Goal: Task Accomplishment & Management: Use online tool/utility

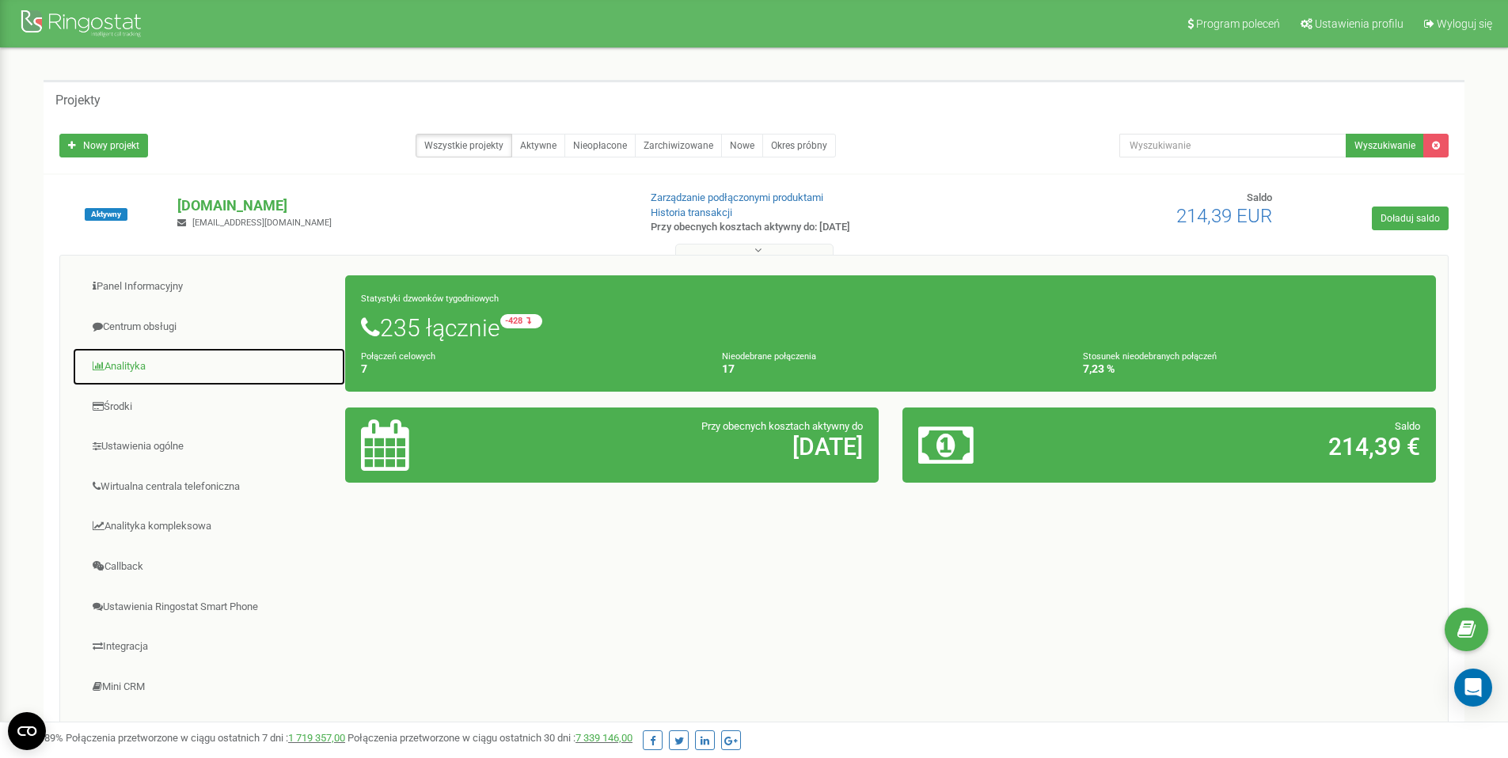
click at [140, 368] on link "Analityka" at bounding box center [209, 367] width 274 height 39
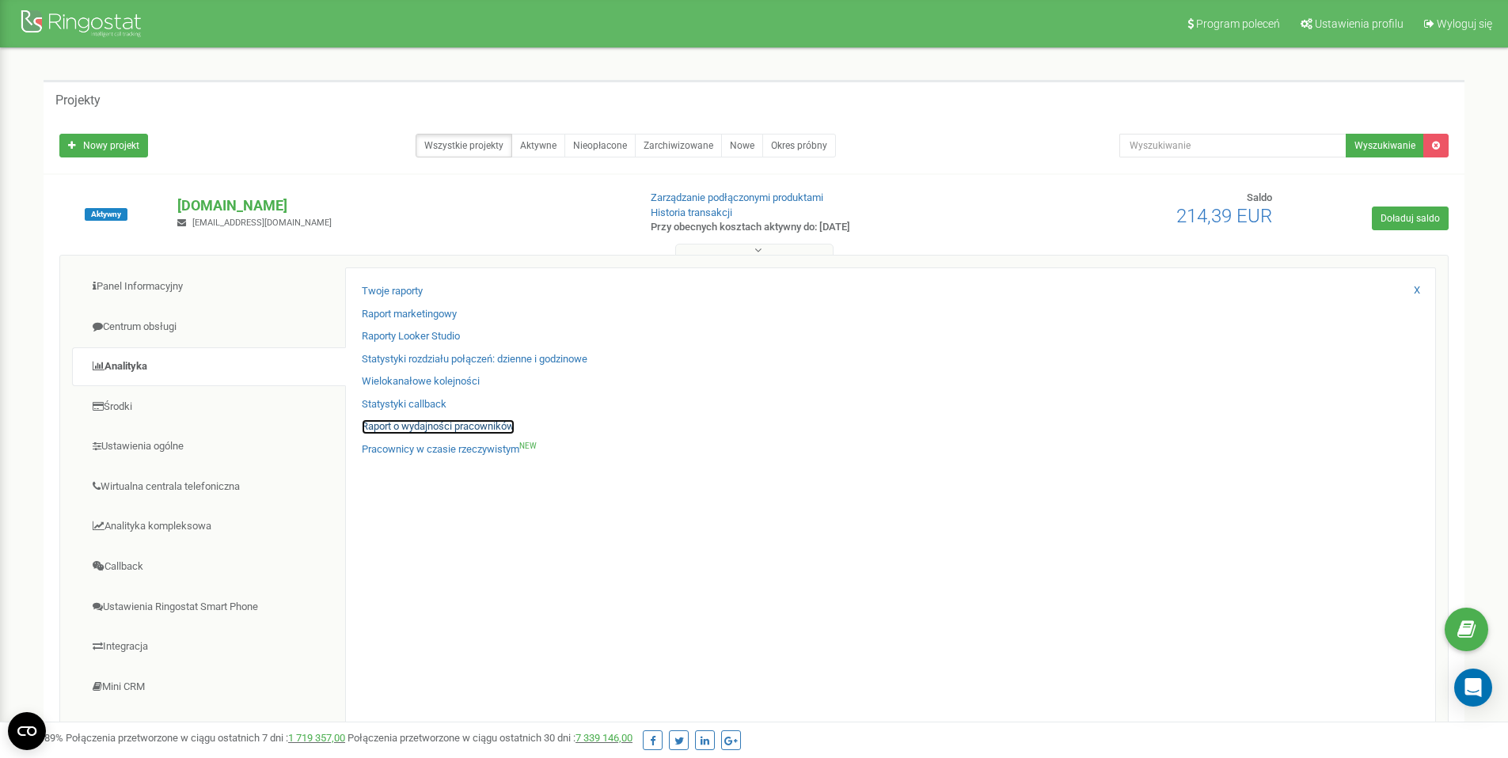
click at [435, 430] on link "Raport o wydajności pracowników" at bounding box center [438, 427] width 153 height 15
click at [433, 424] on link "Raport o wydajności pracowników" at bounding box center [438, 427] width 153 height 15
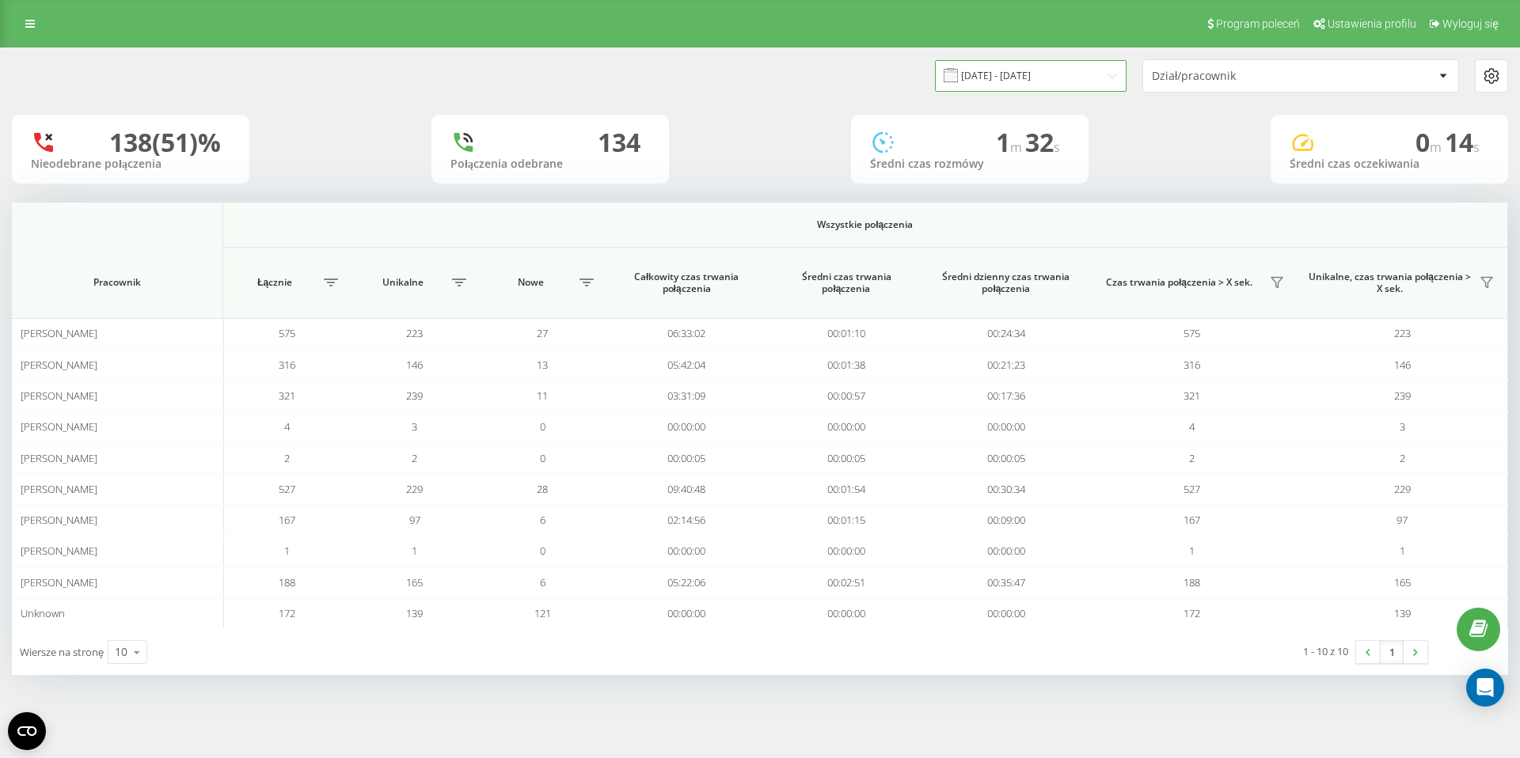
click at [1046, 82] on input "19.07.2025 - 19.08.2025" at bounding box center [1031, 75] width 192 height 31
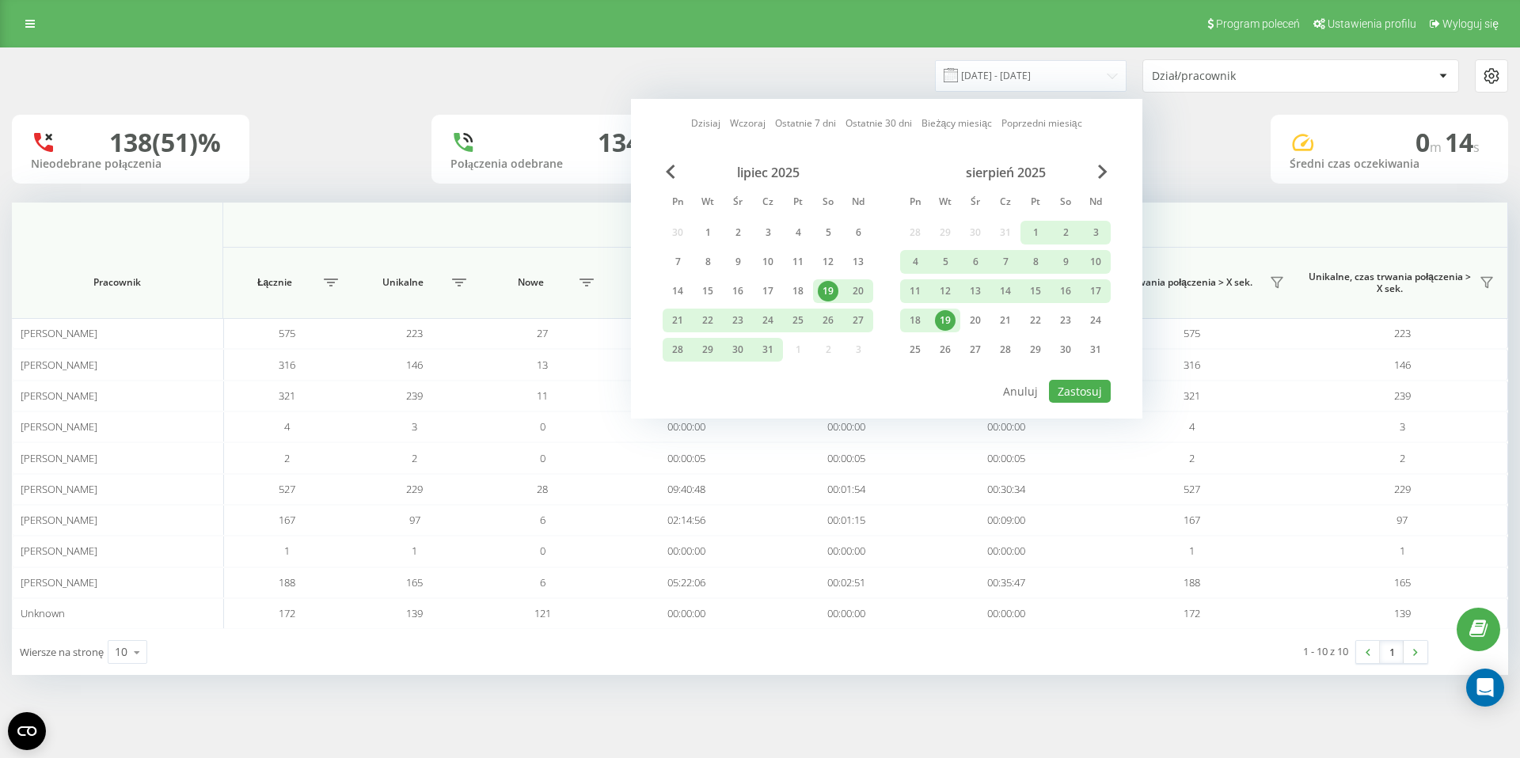
click at [954, 317] on div "19" at bounding box center [945, 320] width 21 height 21
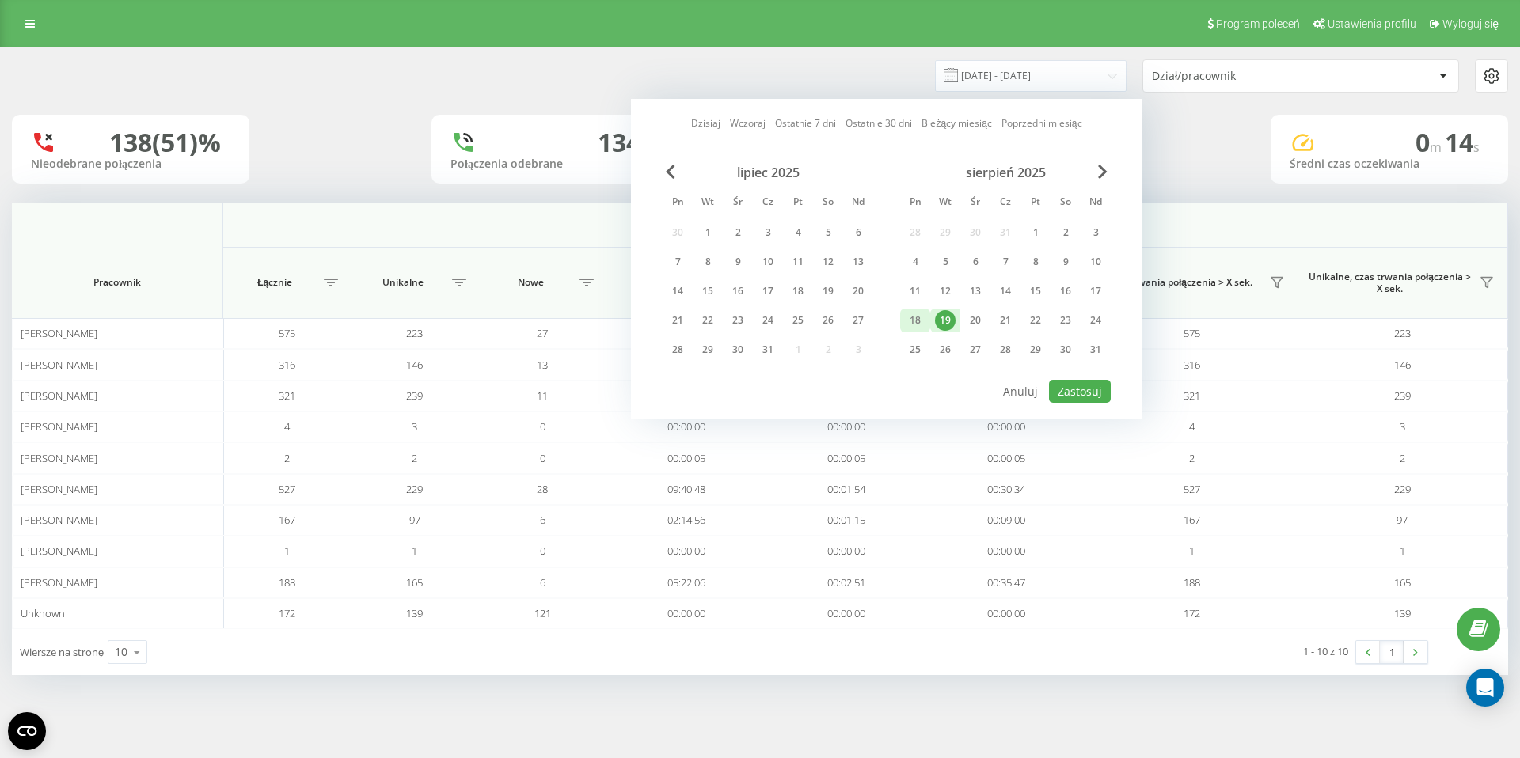
click at [917, 322] on div "18" at bounding box center [915, 320] width 21 height 21
click at [947, 317] on div "19" at bounding box center [945, 320] width 21 height 21
click at [909, 321] on div "18" at bounding box center [915, 320] width 21 height 21
click at [1075, 387] on button "Zastosuj" at bounding box center [1080, 391] width 62 height 23
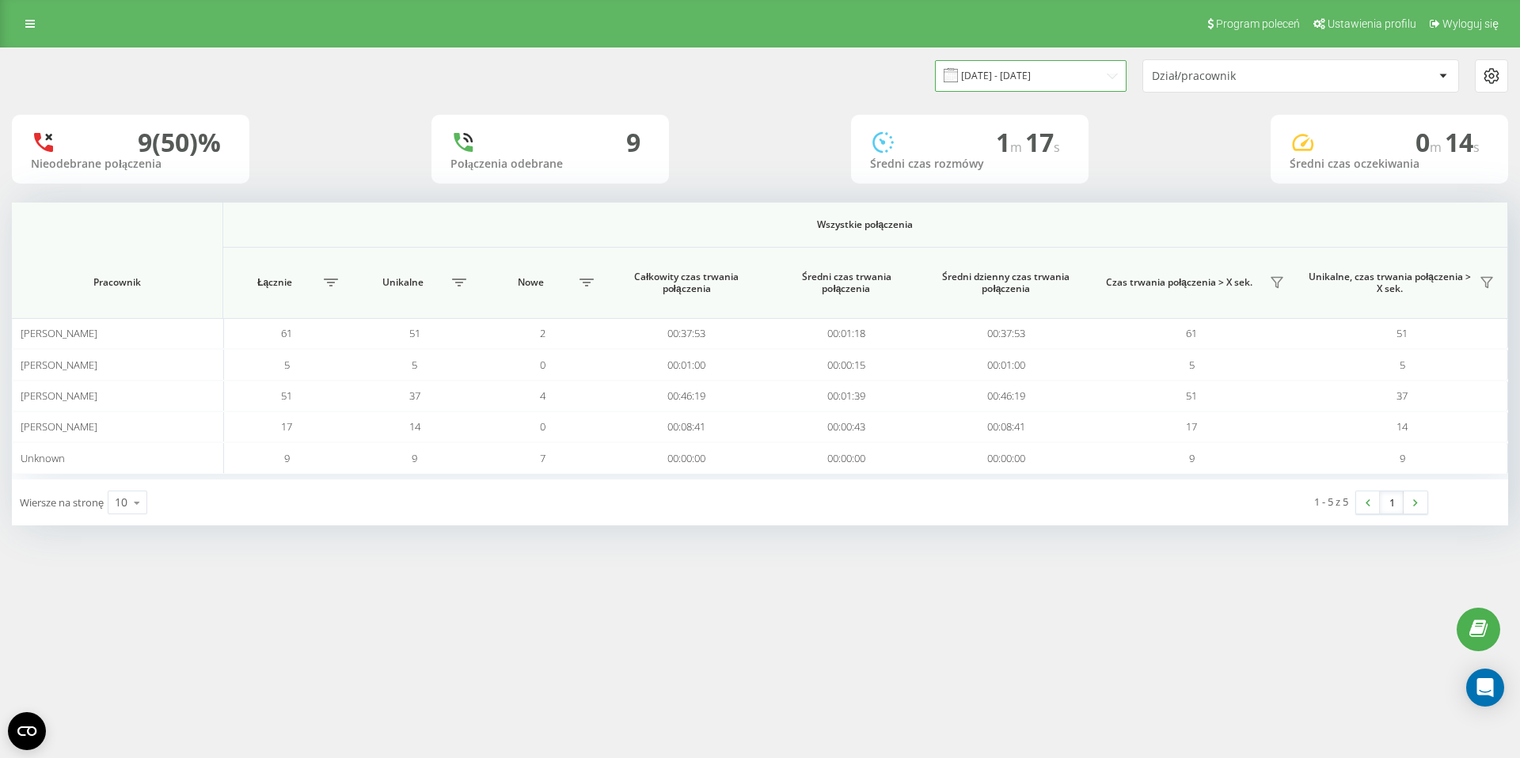
click at [1027, 80] on input "18.08.2025 - 19.08.2025" at bounding box center [1031, 75] width 192 height 31
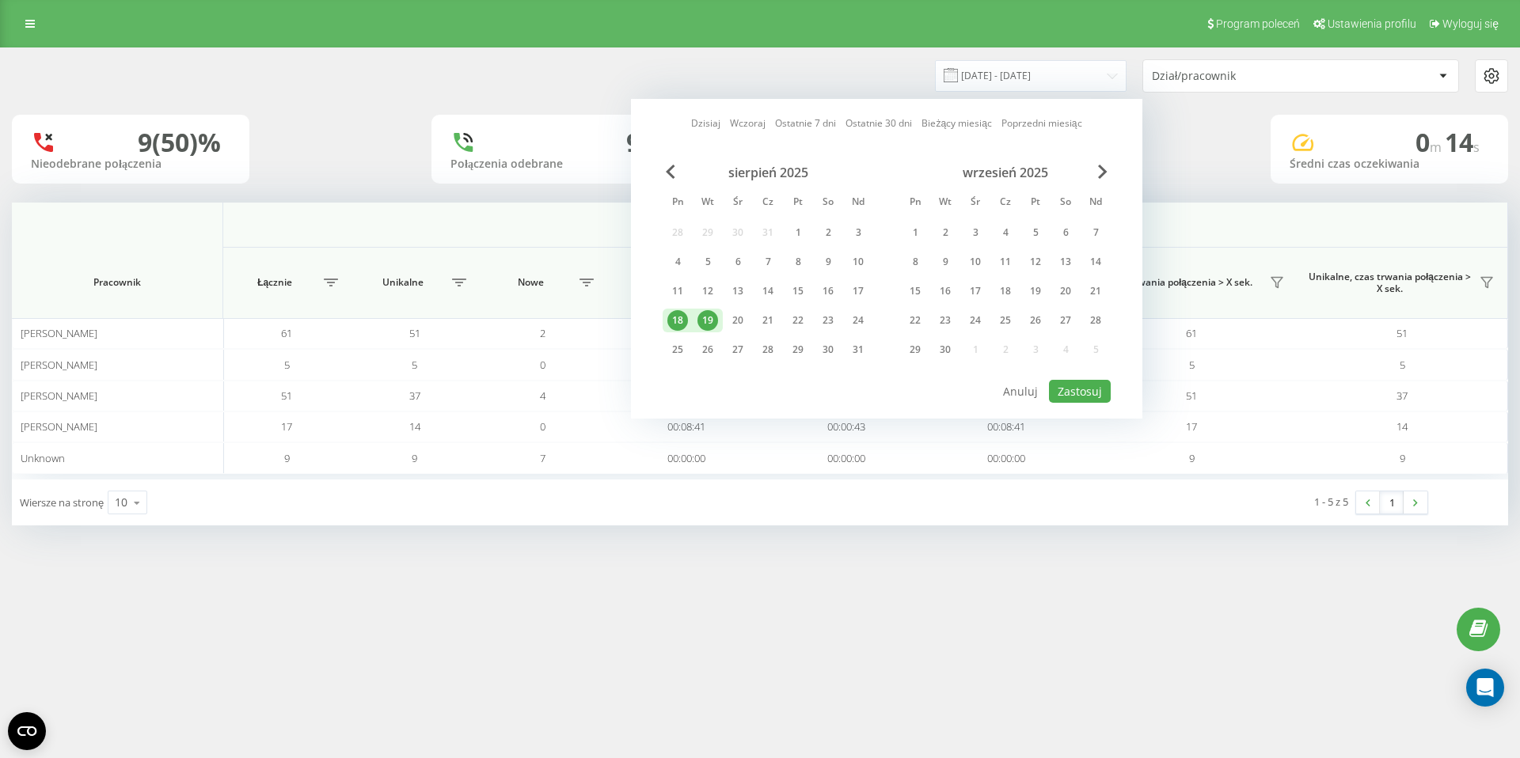
click at [593, 602] on div "Program poleceń Ustawienia profilu Wyloguj się 18.08.2025 - 19.08.2025 Dzisiaj …" at bounding box center [760, 379] width 1520 height 758
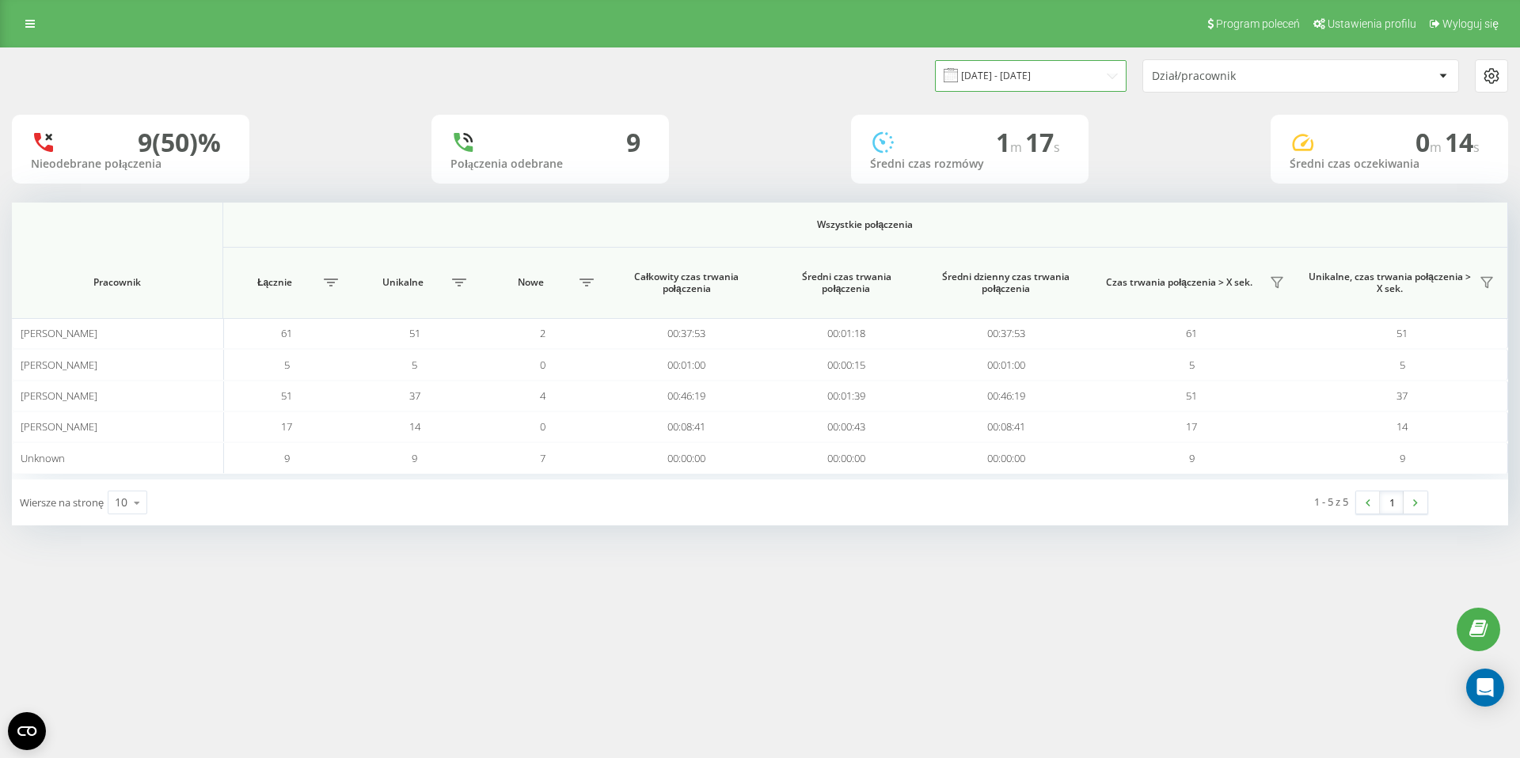
click at [1054, 87] on input "18.08.2025 - 19.08.2025" at bounding box center [1031, 75] width 192 height 31
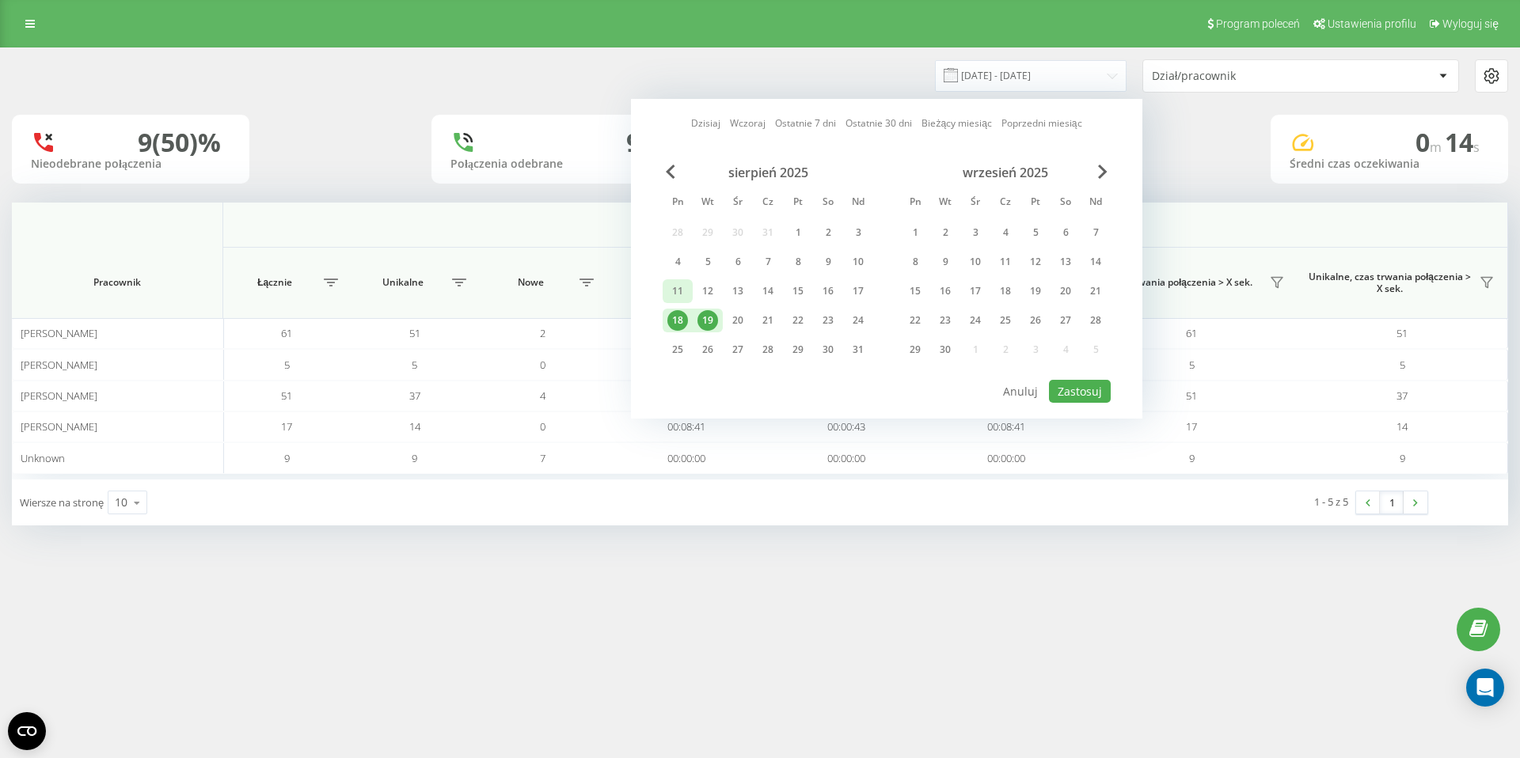
click at [679, 294] on div "11" at bounding box center [677, 291] width 21 height 21
click at [879, 287] on div "sierpień 2025 Pn Wt Śr Cz Pt So Nd 28 29 30 31 1 2 3 4 5 6 7 8 9 10 11 12 13 14…" at bounding box center [887, 266] width 448 height 203
click at [868, 290] on div "17" at bounding box center [858, 291] width 21 height 21
click at [1067, 382] on button "Zastosuj" at bounding box center [1080, 391] width 62 height 23
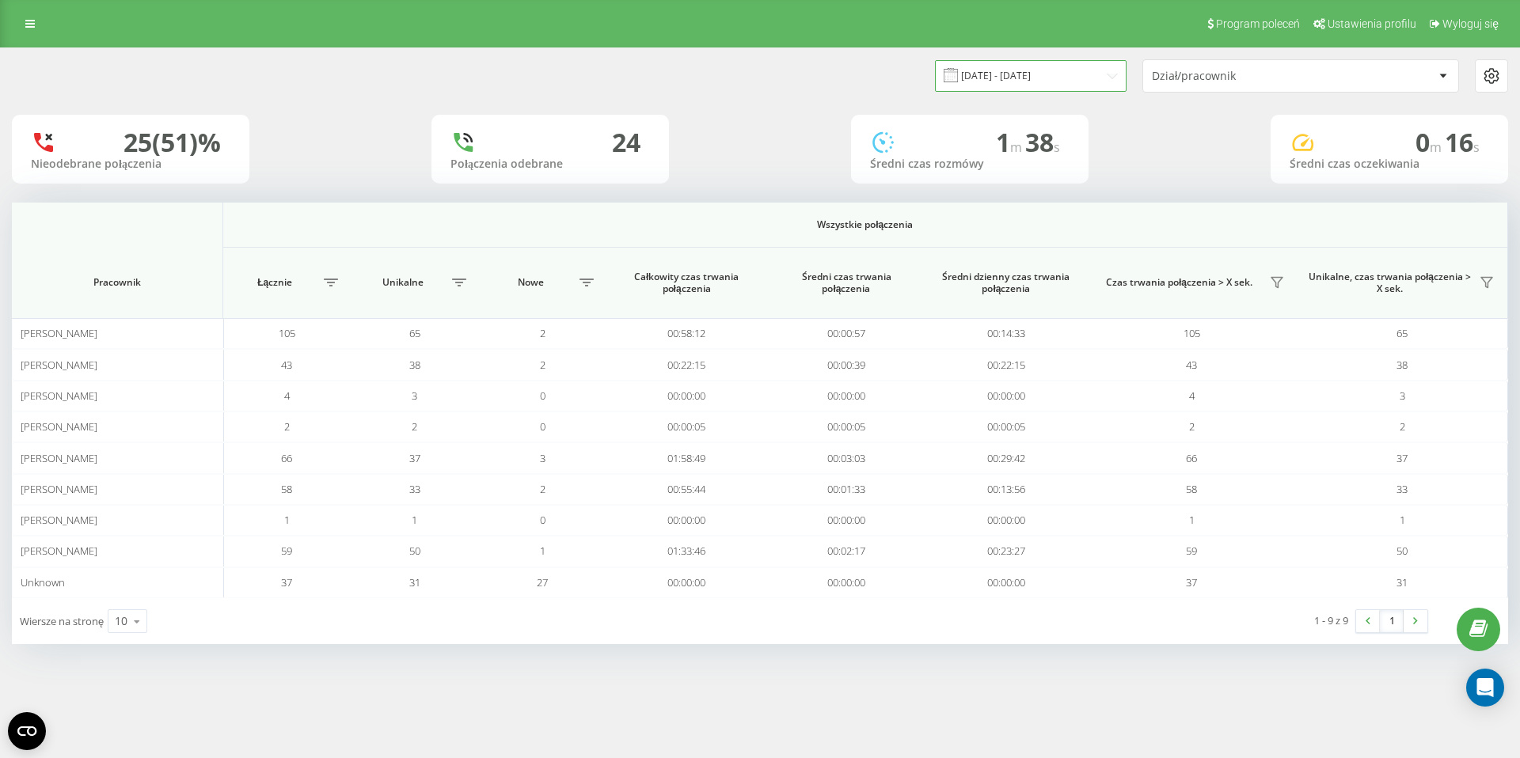
click at [1034, 72] on input "11.08.2025 - 17.08.2025" at bounding box center [1031, 75] width 192 height 31
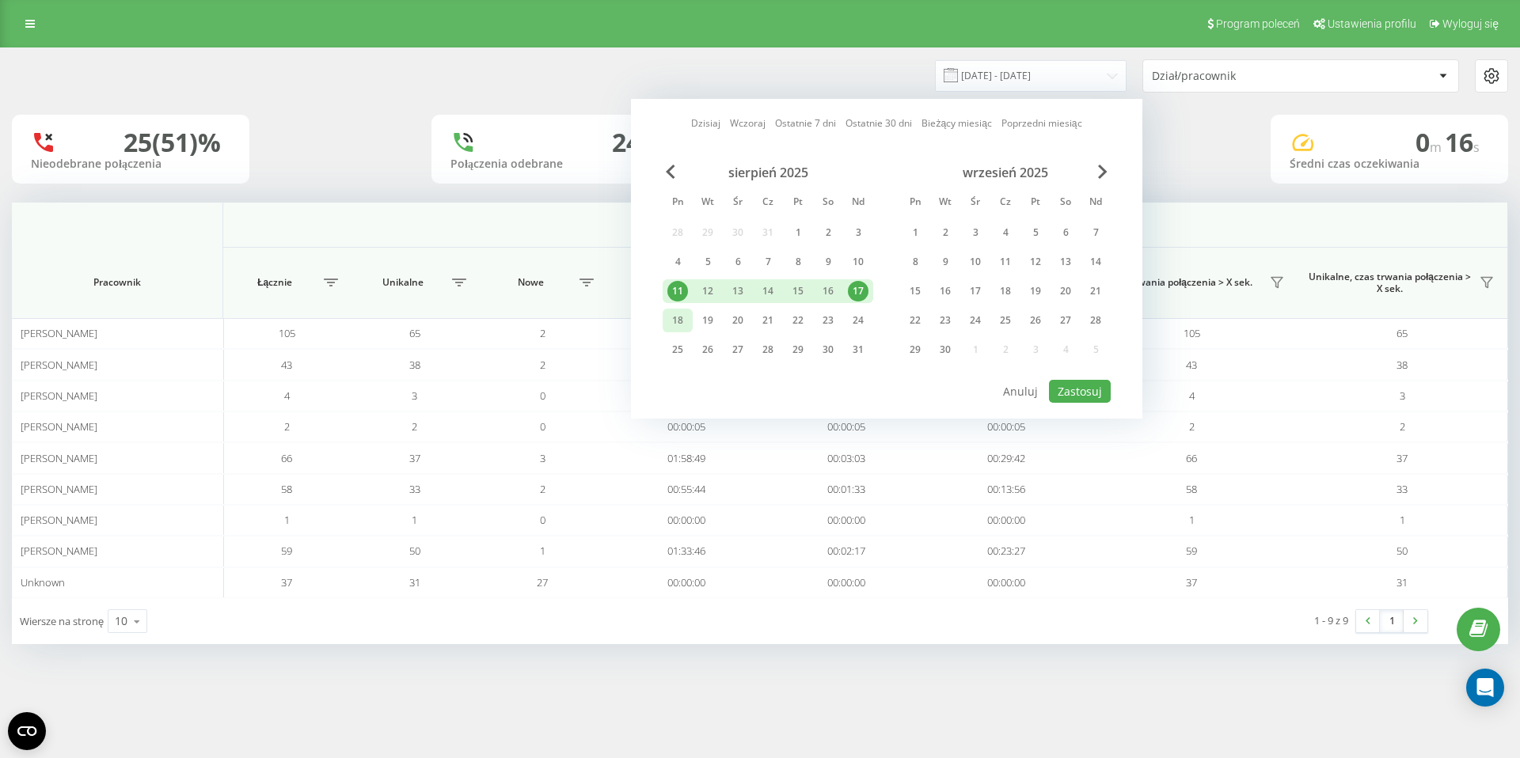
click at [678, 317] on div "18" at bounding box center [677, 320] width 21 height 21
click at [1073, 384] on button "Zastosuj" at bounding box center [1080, 391] width 62 height 23
type input "18.08.2025 - 18.08.2025"
